Goal: Task Accomplishment & Management: Manage account settings

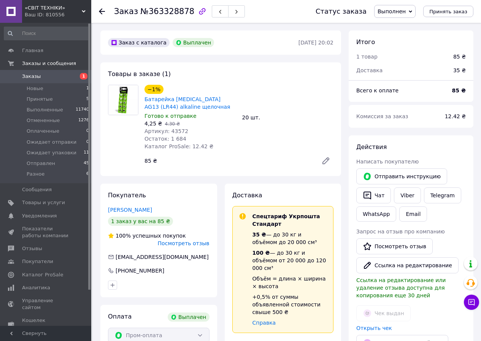
click at [40, 86] on span "Новые" at bounding box center [35, 88] width 17 height 7
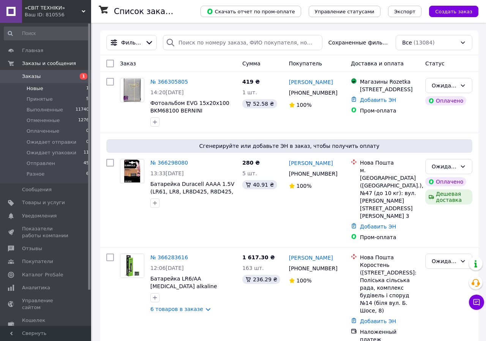
click at [37, 90] on span "Новые" at bounding box center [35, 88] width 17 height 7
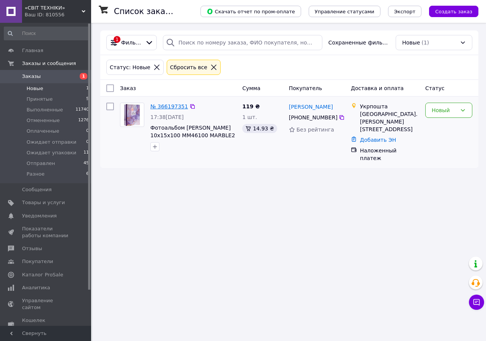
click at [168, 106] on link "№ 366197351" at bounding box center [169, 106] width 38 height 6
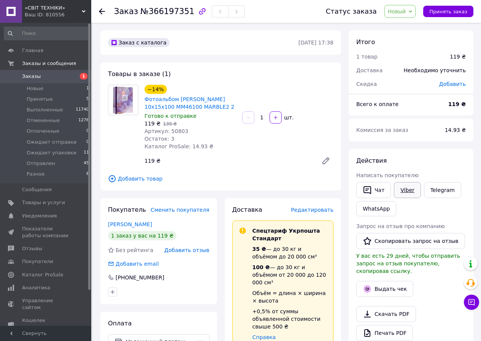
click at [402, 191] on link "Viber" at bounding box center [407, 190] width 27 height 16
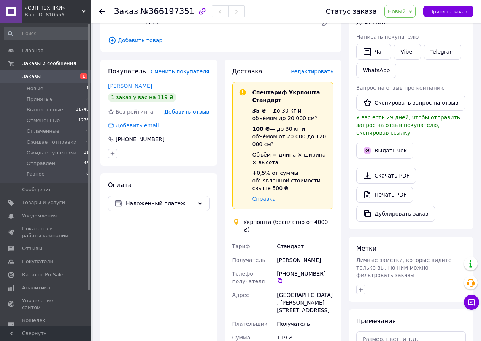
scroll to position [152, 0]
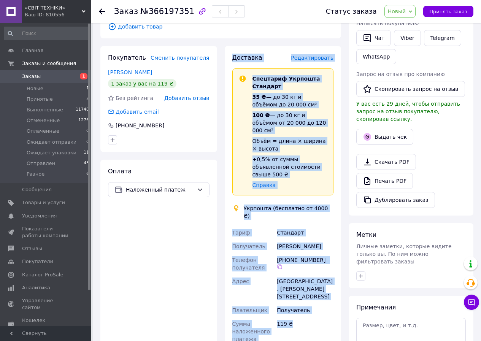
drag, startPoint x: 234, startPoint y: 58, endPoint x: 303, endPoint y: 297, distance: 248.8
click at [303, 297] on div "Доставка Редактировать Спецтариф Укрпошта Стандарт 35 ₴ — до 30 кг и объёмом до…" at bounding box center [282, 265] width 101 height 423
copy div "Доставка Редактировать Спецтариф Укрпошта Стандарт 35 ₴ — до 30 кг и объёмом до…"
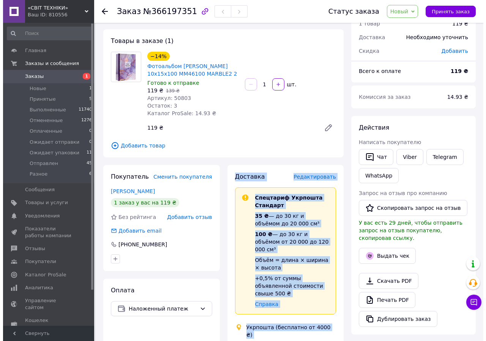
scroll to position [0, 0]
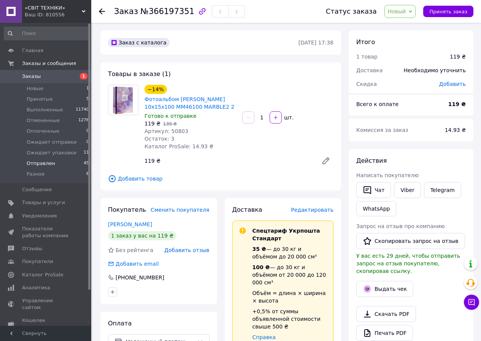
click at [41, 163] on span "Отправлен" at bounding box center [41, 163] width 28 height 7
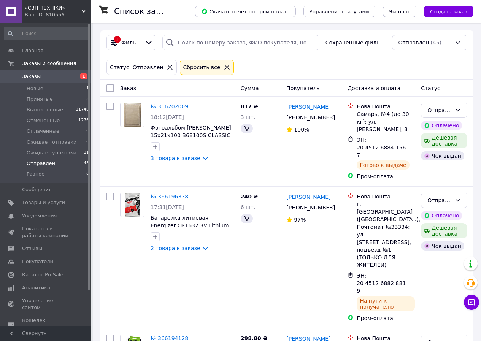
click at [46, 162] on span "Отправлен" at bounding box center [41, 163] width 28 height 7
click at [40, 163] on span "Отправлен" at bounding box center [41, 163] width 28 height 7
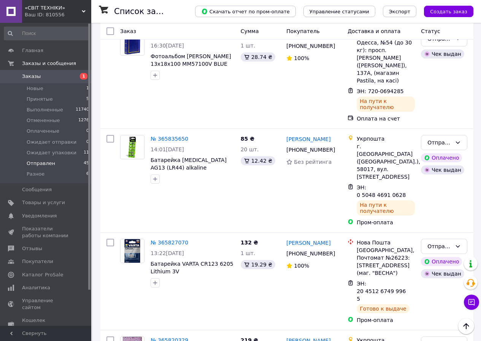
scroll to position [3650, 0]
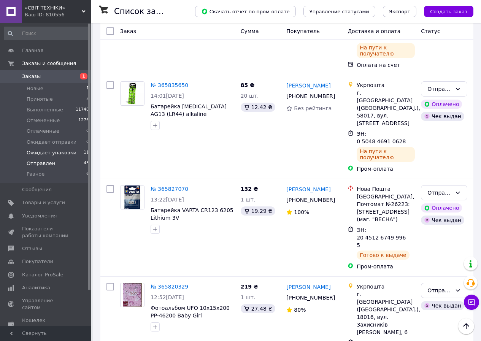
click at [57, 153] on span "Ожидает упаковки" at bounding box center [52, 152] width 50 height 7
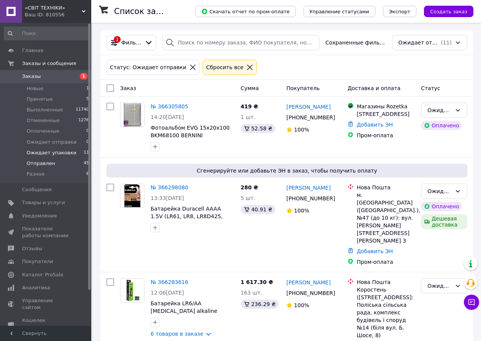
click at [43, 163] on span "Отправлен" at bounding box center [41, 163] width 28 height 7
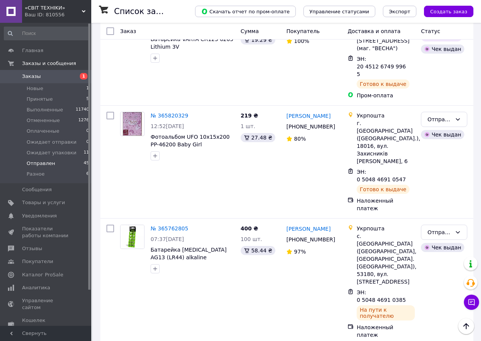
scroll to position [3850, 0]
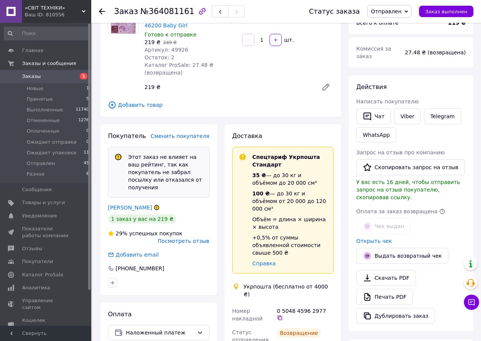
scroll to position [38, 0]
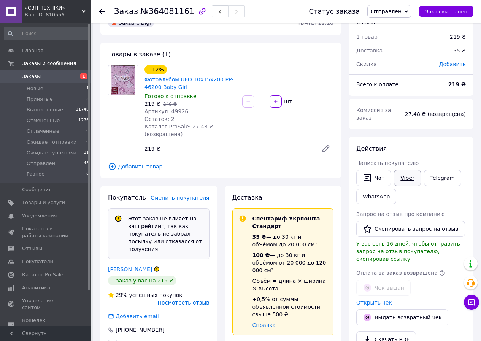
click at [409, 170] on link "Viber" at bounding box center [407, 178] width 27 height 16
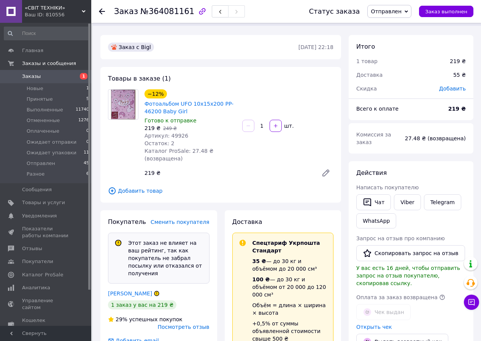
scroll to position [0, 0]
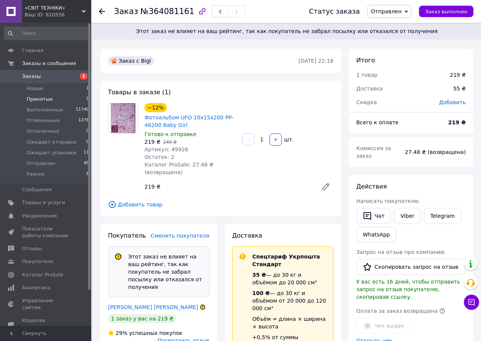
click at [39, 98] on span "Принятые" at bounding box center [40, 99] width 26 height 7
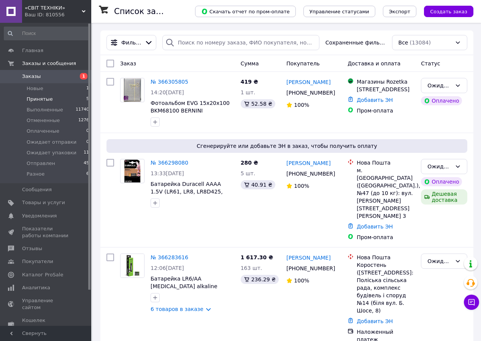
click at [36, 99] on span "Принятые" at bounding box center [40, 99] width 26 height 7
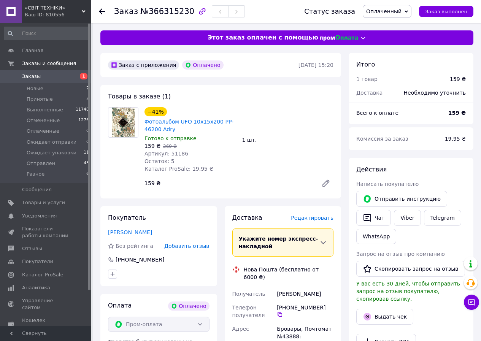
click at [386, 12] on span "Оплаченный" at bounding box center [383, 11] width 35 height 6
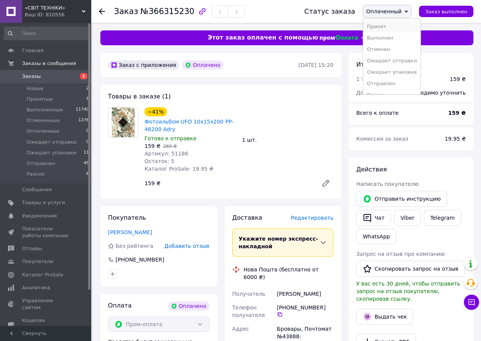
click at [384, 25] on li "Принят" at bounding box center [391, 26] width 57 height 11
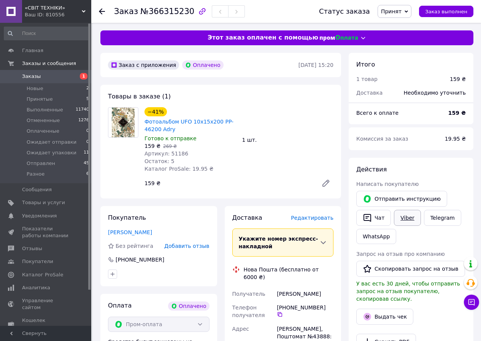
click at [397, 217] on link "Viber" at bounding box center [407, 218] width 27 height 16
drag, startPoint x: 176, startPoint y: 131, endPoint x: 144, endPoint y: 123, distance: 32.8
click at [144, 123] on div "Фотоальбом UFO 10x15x200 PP-46200 Adry" at bounding box center [190, 125] width 93 height 17
copy link "Фотоальбом UFO 10x15x200 PP-46200 Adry"
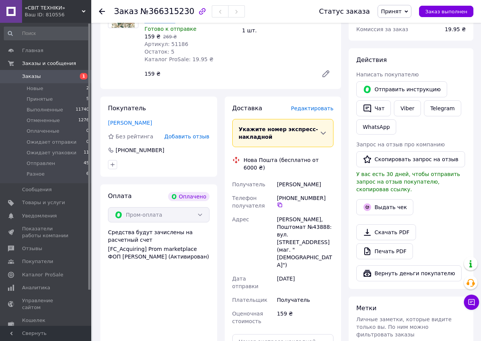
scroll to position [114, 0]
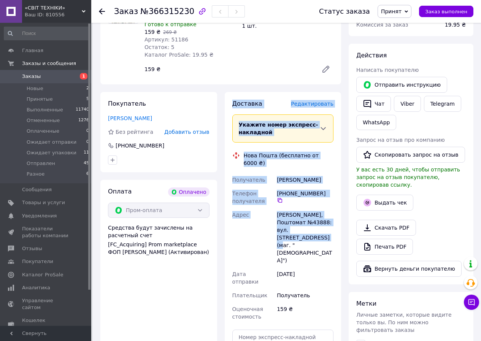
drag, startPoint x: 232, startPoint y: 103, endPoint x: 307, endPoint y: 217, distance: 136.0
click at [312, 221] on div "Доставка Редактировать Укажите номер экспресс-накладной Обязательно введите ном…" at bounding box center [282, 248] width 101 height 297
copy div "Доставка Редактировать Укажите номер экспресс-накладной Обязательно введите ном…"
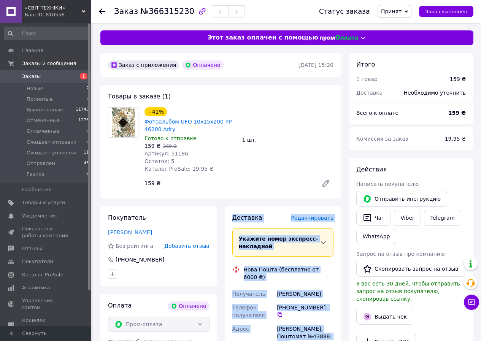
click at [393, 13] on span "Принят" at bounding box center [391, 11] width 21 height 6
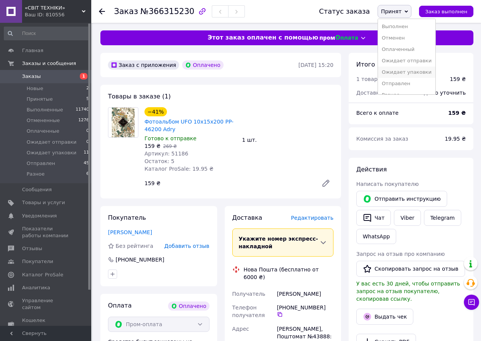
click at [410, 73] on li "Ожидает упаковки" at bounding box center [406, 71] width 57 height 11
